Goal: Communication & Community: Answer question/provide support

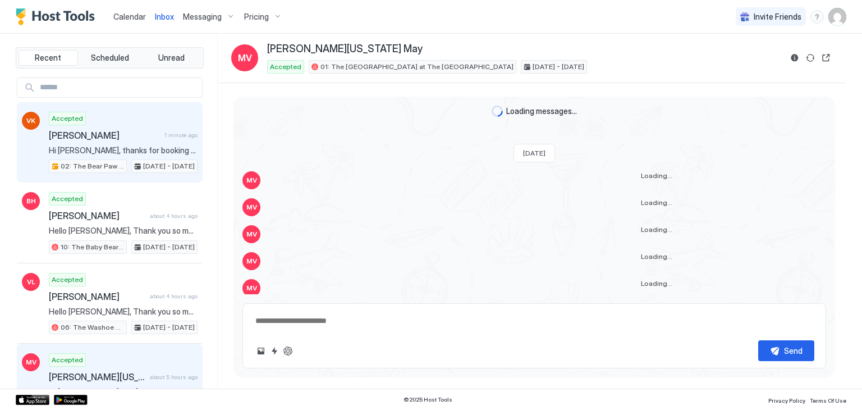
scroll to position [487, 0]
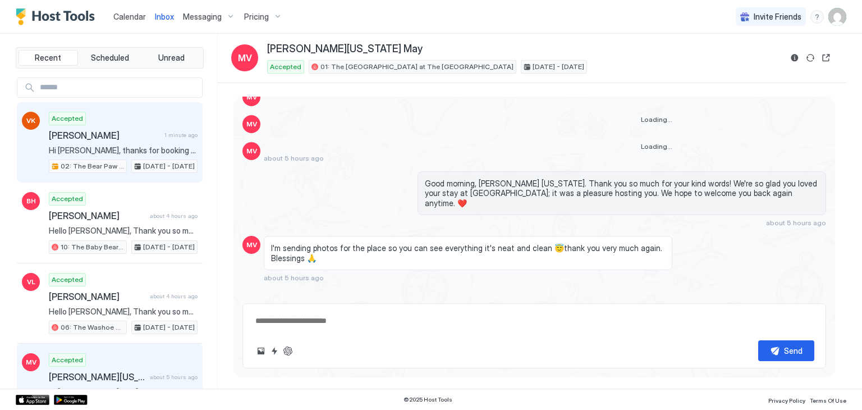
click at [157, 145] on span "Hi [PERSON_NAME], thanks for booking your stay with us! Details of your Booking…" at bounding box center [123, 150] width 149 height 10
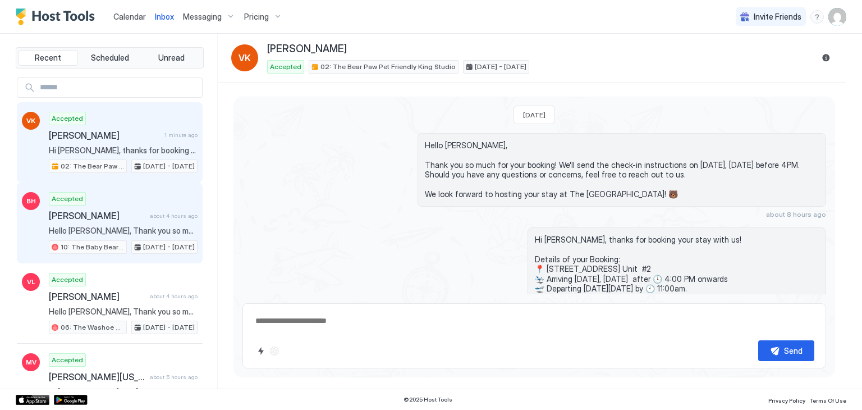
click at [104, 216] on span "[PERSON_NAME]" at bounding box center [97, 215] width 97 height 11
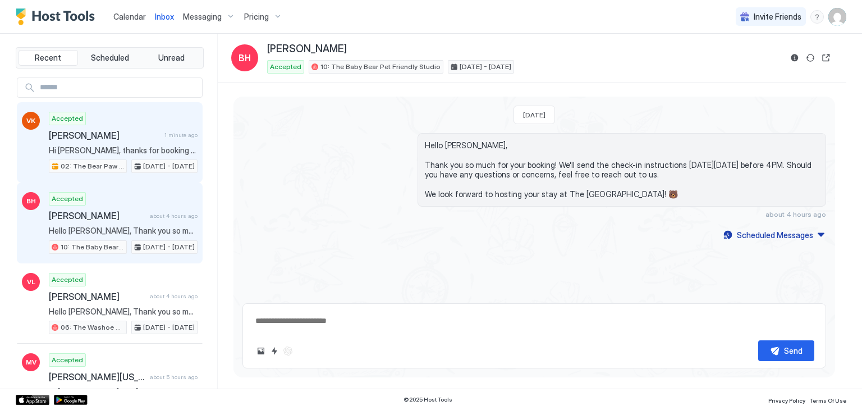
click at [133, 138] on span "[PERSON_NAME]" at bounding box center [104, 135] width 111 height 11
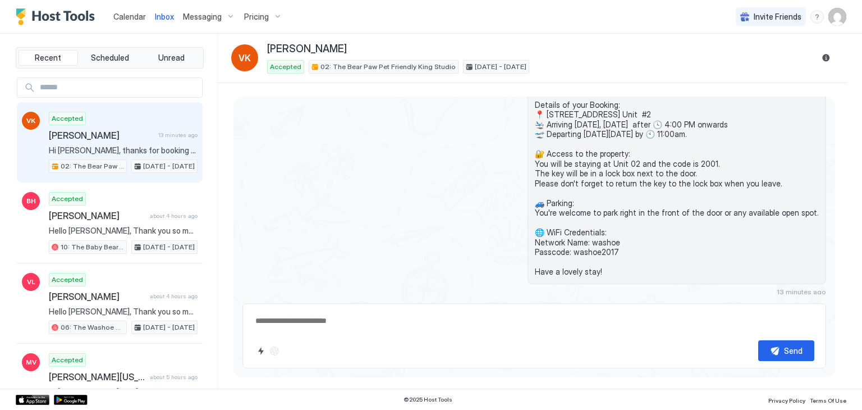
click at [379, 135] on div "Hi Vladislav, thanks for booking your stay with us! Details of your Booking: 📍 …" at bounding box center [535, 184] width 584 height 223
type textarea "*"
